Goal: Task Accomplishment & Management: Manage account settings

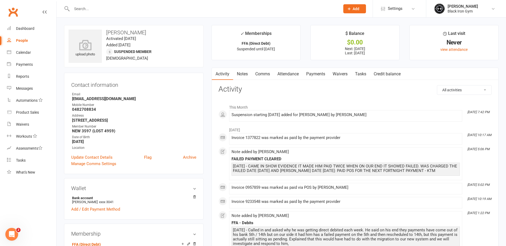
click at [96, 13] on div at bounding box center [200, 8] width 272 height 17
click at [99, 9] on input "text" at bounding box center [203, 8] width 266 height 7
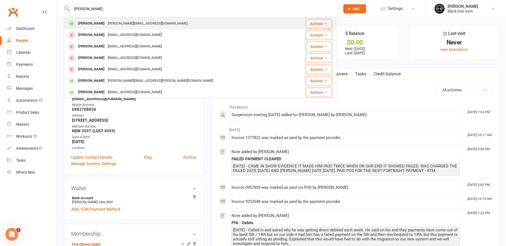
type input "[PERSON_NAME]"
click at [152, 21] on div "[PERSON_NAME] [PERSON_NAME][EMAIL_ADDRESS][DOMAIN_NAME]" at bounding box center [178, 23] width 226 height 11
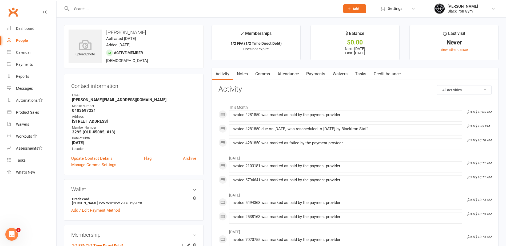
click at [313, 73] on link "Payments" at bounding box center [315, 74] width 26 height 12
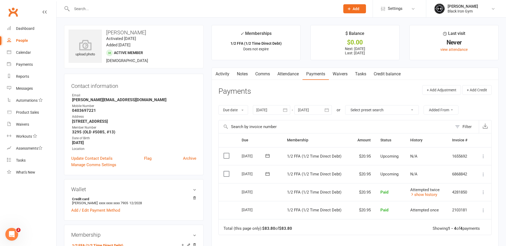
click at [432, 198] on td "Attempted twice show history" at bounding box center [426, 192] width 42 height 18
click at [432, 197] on link "show history" at bounding box center [423, 195] width 27 height 5
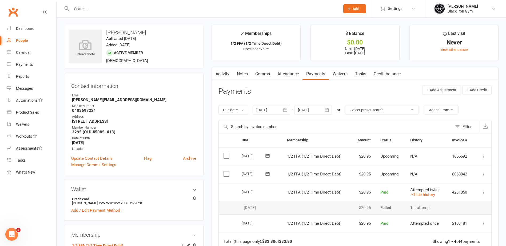
click at [95, 10] on input "text" at bounding box center [203, 8] width 266 height 7
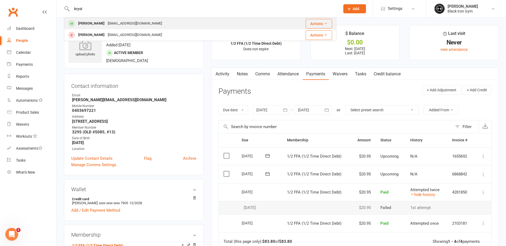
type input "kryst"
click at [127, 24] on div "[EMAIL_ADDRESS][DOMAIN_NAME]" at bounding box center [134, 24] width 57 height 8
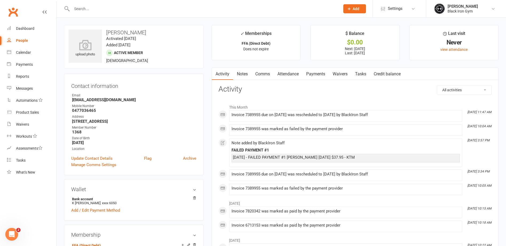
click at [313, 77] on link "Payments" at bounding box center [315, 74] width 26 height 12
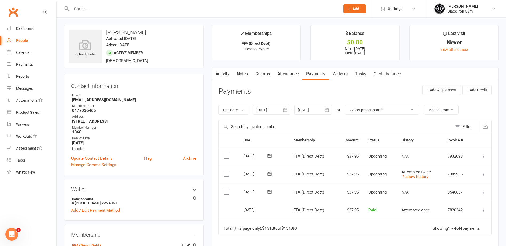
click at [483, 174] on icon at bounding box center [483, 174] width 5 height 5
click at [451, 196] on link "Mark as Paid (POS)" at bounding box center [454, 195] width 63 height 11
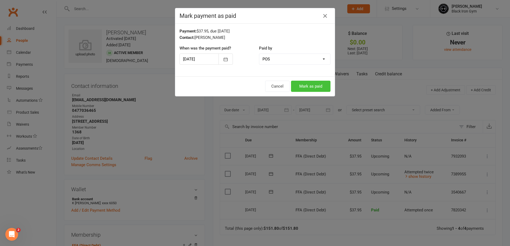
click at [294, 86] on button "Mark as paid" at bounding box center [310, 86] width 39 height 11
